Goal: Navigation & Orientation: Find specific page/section

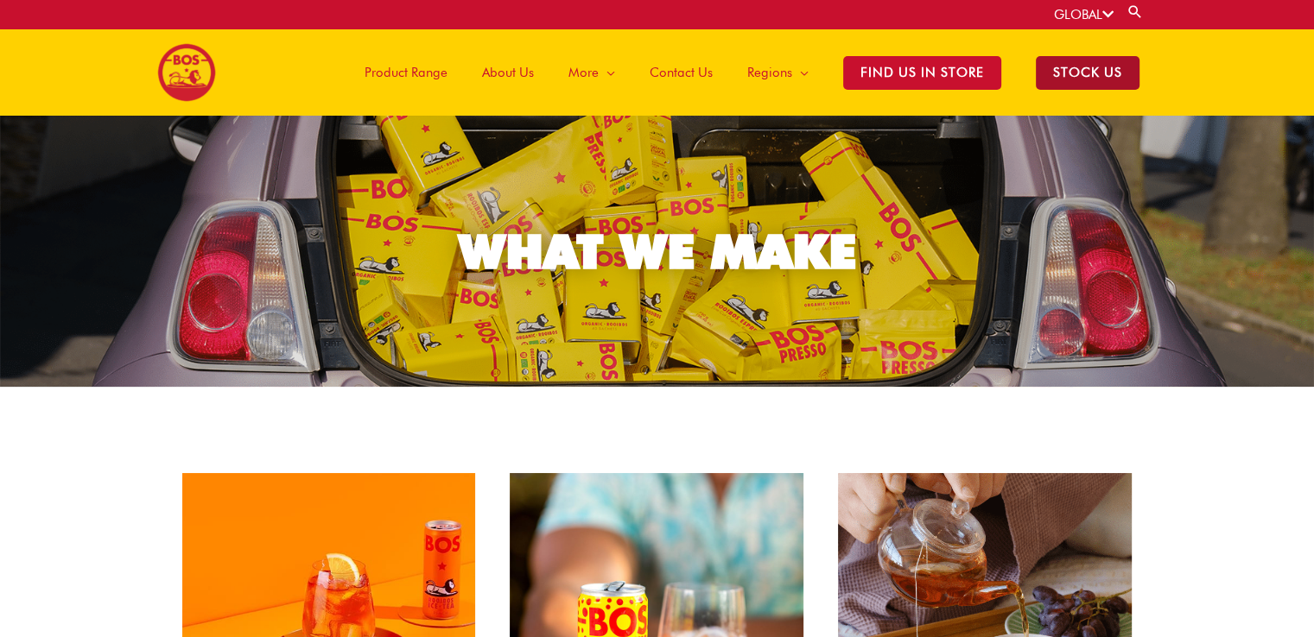
click at [1069, 73] on span "STOCK US" at bounding box center [1088, 73] width 104 height 34
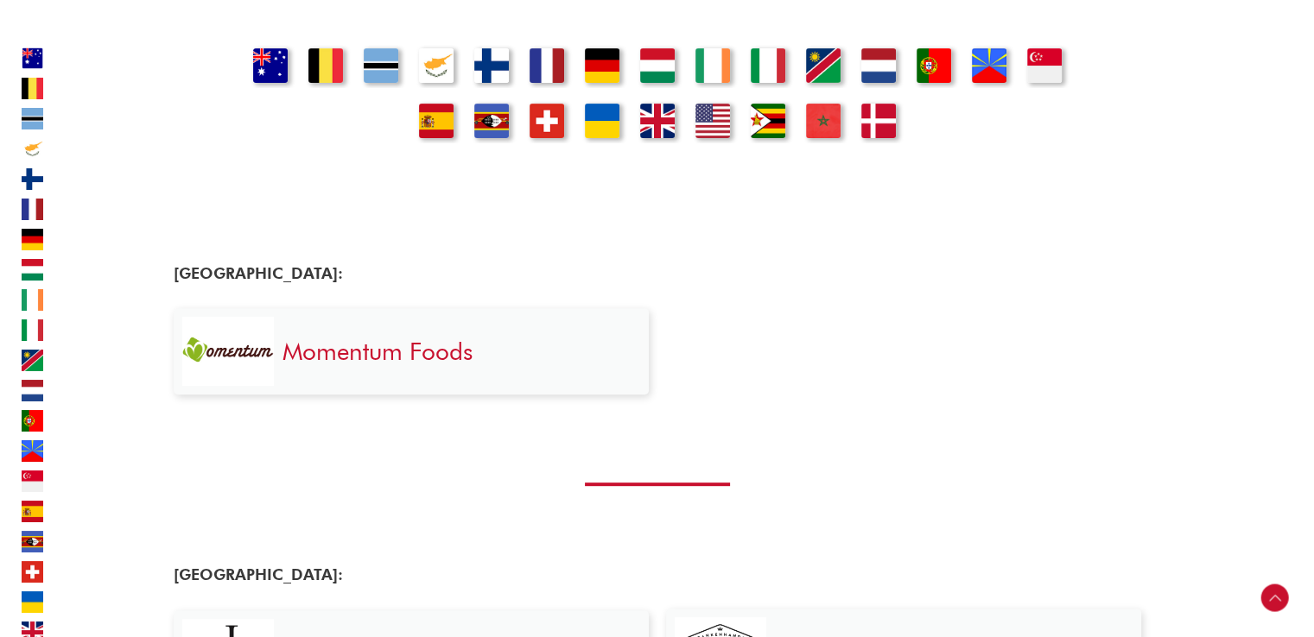
scroll to position [719, 0]
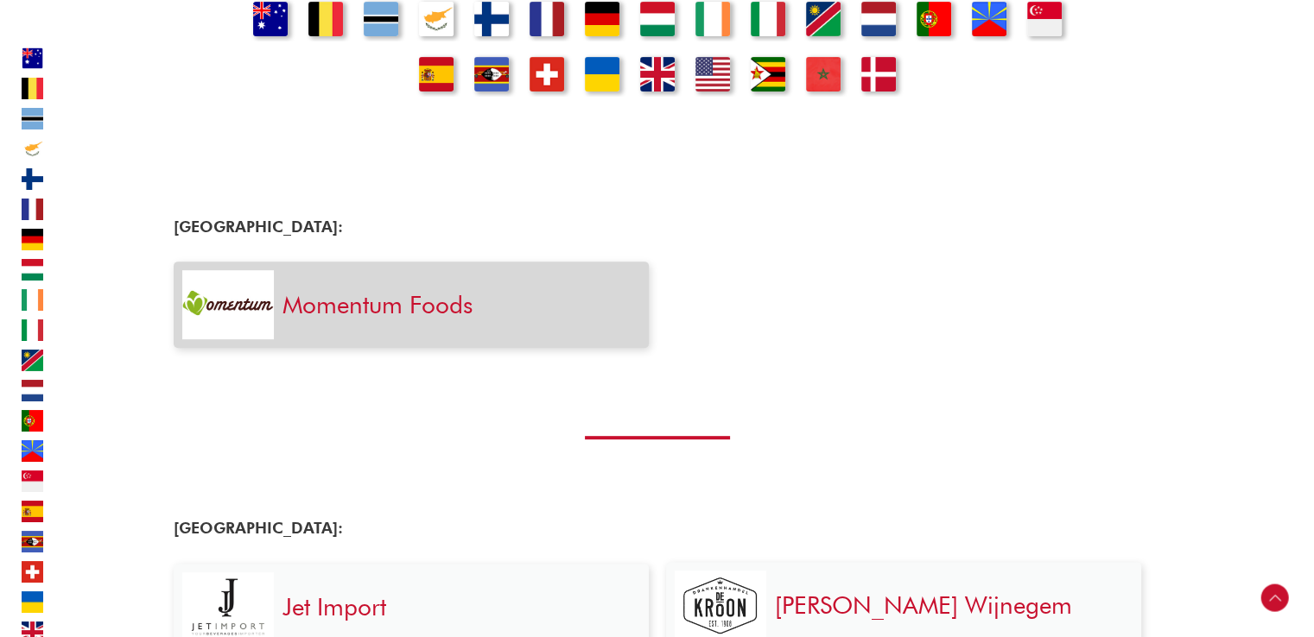
click at [466, 316] on link "Momentum Foods" at bounding box center [377, 304] width 190 height 29
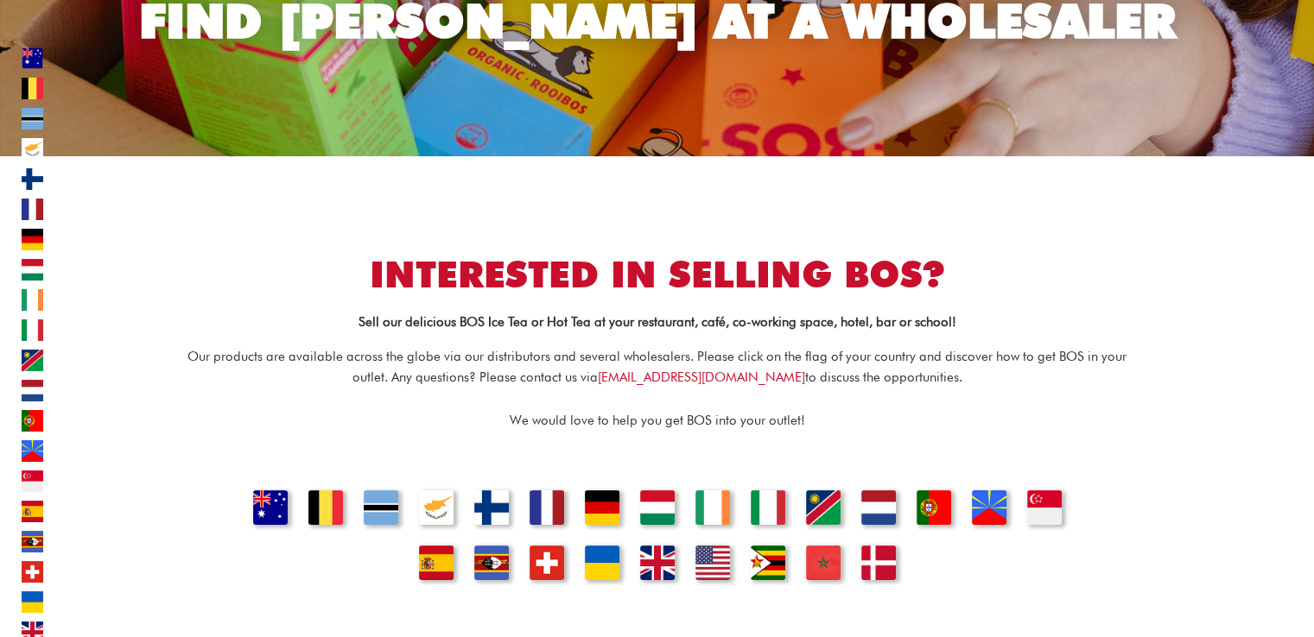
scroll to position [0, 0]
